Goal: Information Seeking & Learning: Learn about a topic

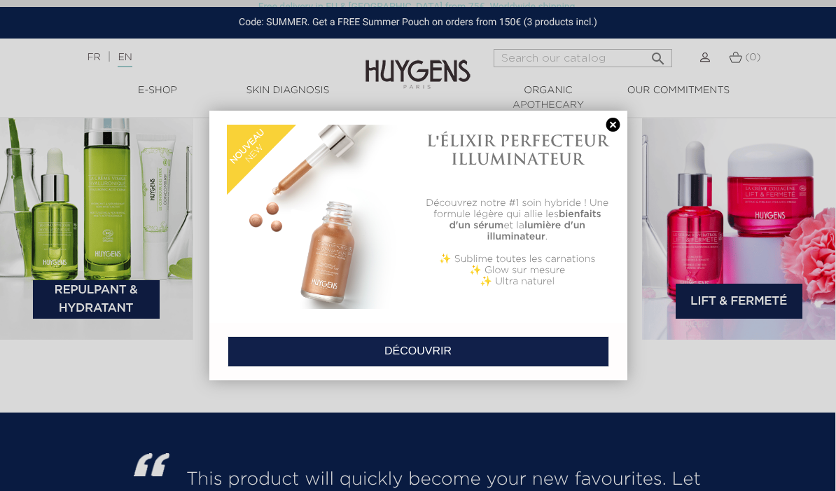
scroll to position [2008, 1]
click at [616, 129] on link at bounding box center [614, 125] width 20 height 15
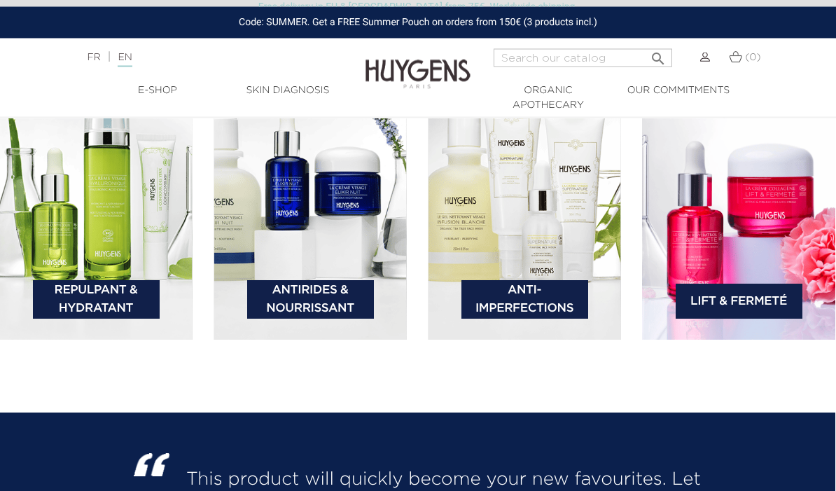
scroll to position [2009, 1]
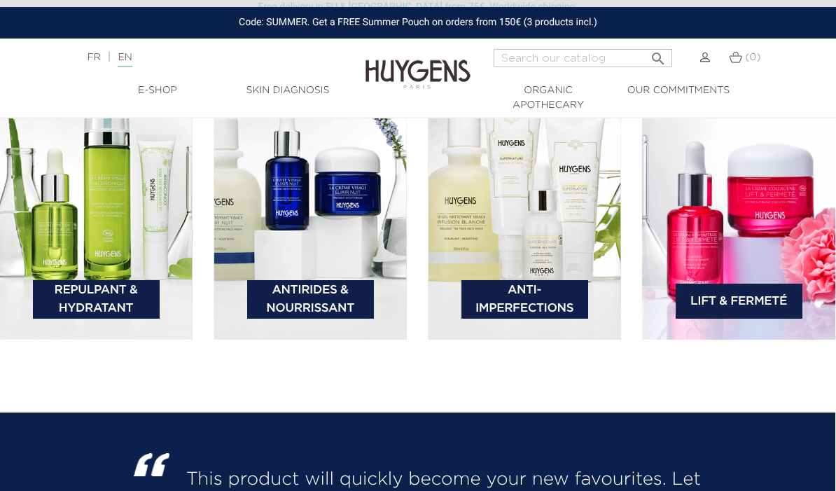
click at [99, 319] on link "Repulpant & Hydratant" at bounding box center [96, 299] width 127 height 39
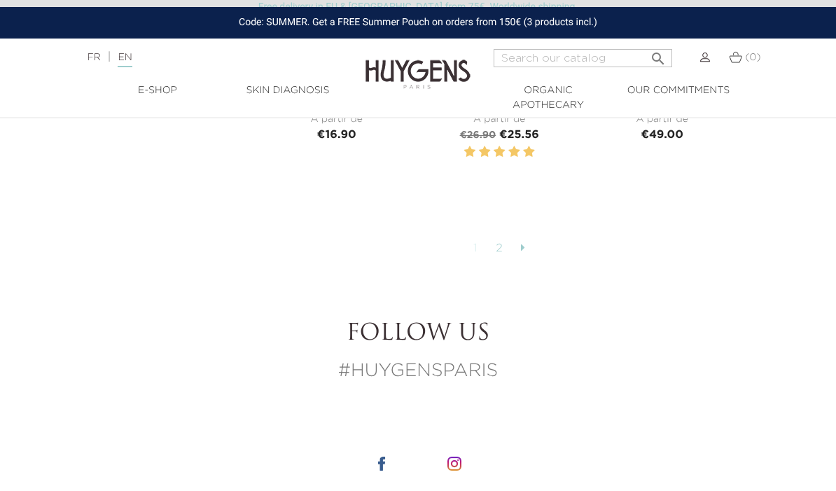
scroll to position [3316, 0]
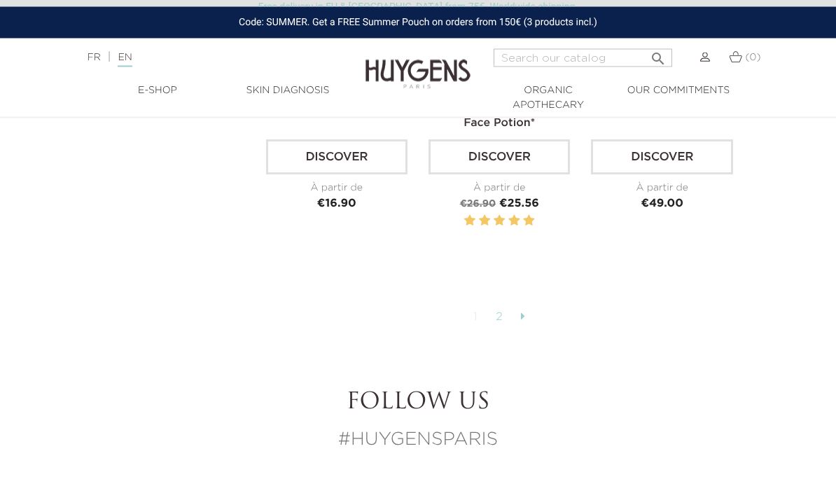
click at [525, 322] on icon at bounding box center [523, 316] width 4 height 11
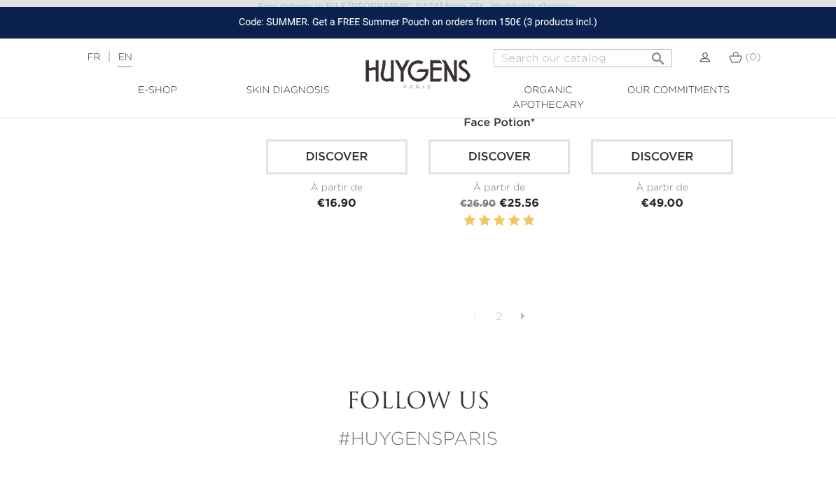
click at [506, 329] on link "2" at bounding box center [500, 317] width 22 height 24
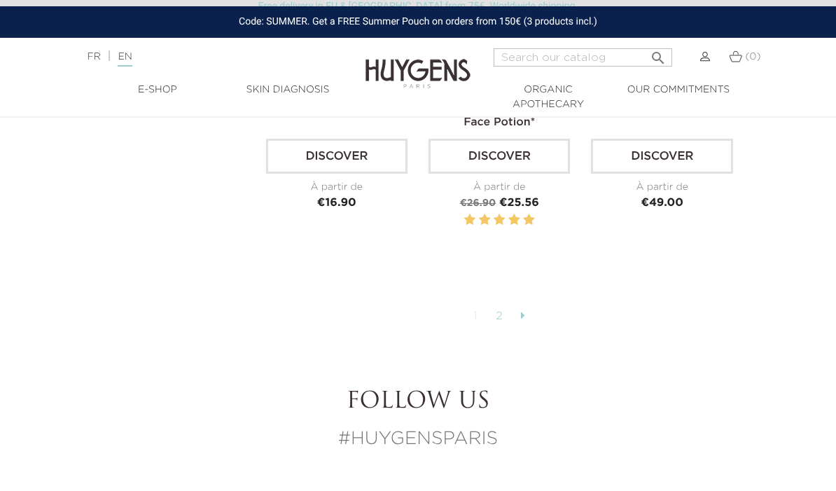
click at [507, 329] on link "2" at bounding box center [500, 317] width 22 height 24
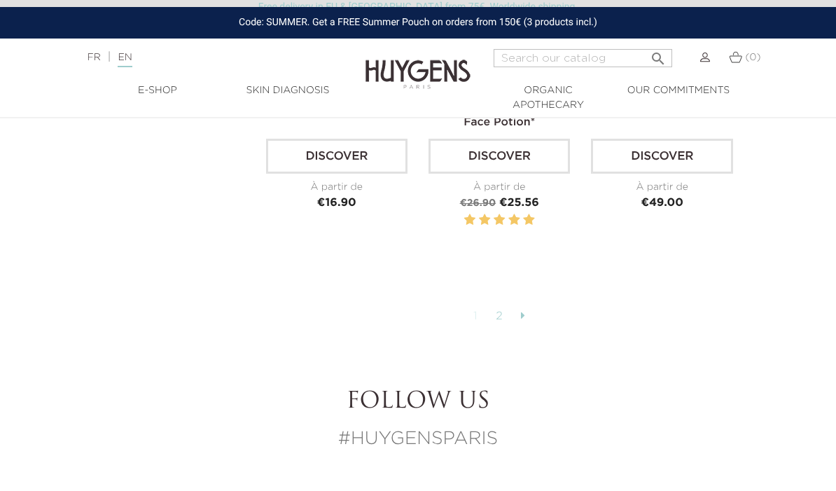
click at [474, 328] on link "1" at bounding box center [475, 317] width 19 height 24
click at [467, 328] on link "1" at bounding box center [475, 317] width 19 height 24
click at [530, 328] on link at bounding box center [523, 317] width 18 height 24
click at [519, 328] on link at bounding box center [523, 317] width 18 height 24
click at [518, 328] on link at bounding box center [523, 317] width 18 height 24
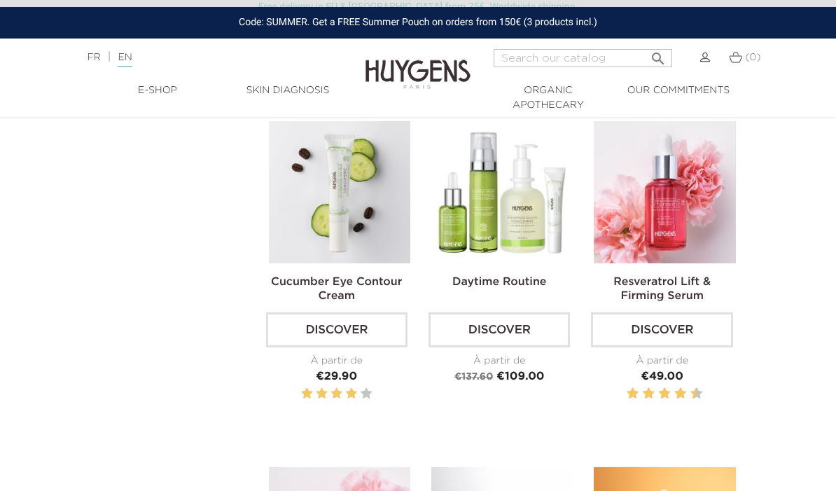
scroll to position [1100, 0]
